Goal: Information Seeking & Learning: Understand process/instructions

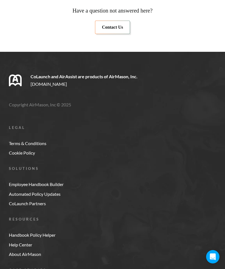
scroll to position [4424, 0]
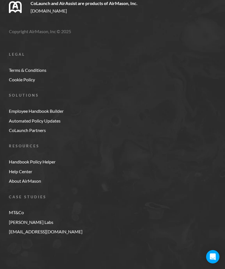
click at [218, 263] on div "Open Intercom Messenger" at bounding box center [212, 256] width 13 height 13
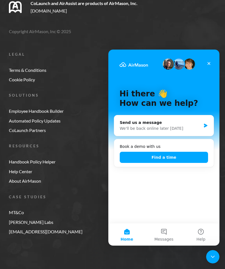
scroll to position [4423, 0]
click at [210, 62] on icon "Close" at bounding box center [209, 63] width 4 height 4
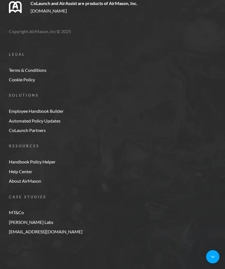
scroll to position [0, 0]
click at [195, 73] on link "Terms & Conditions" at bounding box center [116, 70] width 214 height 5
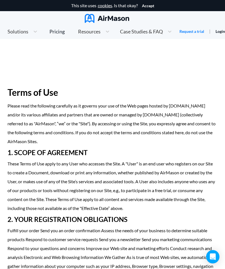
click at [129, 83] on h1 "Terms of Use" at bounding box center [113, 92] width 210 height 18
